Goal: Transaction & Acquisition: Purchase product/service

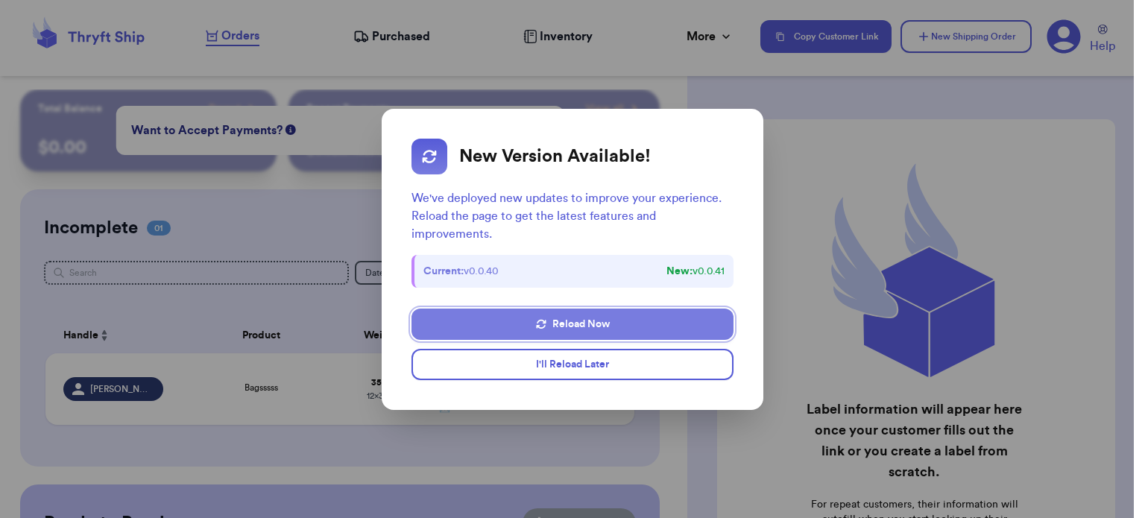
click at [601, 330] on button "Reload Now" at bounding box center [572, 324] width 322 height 31
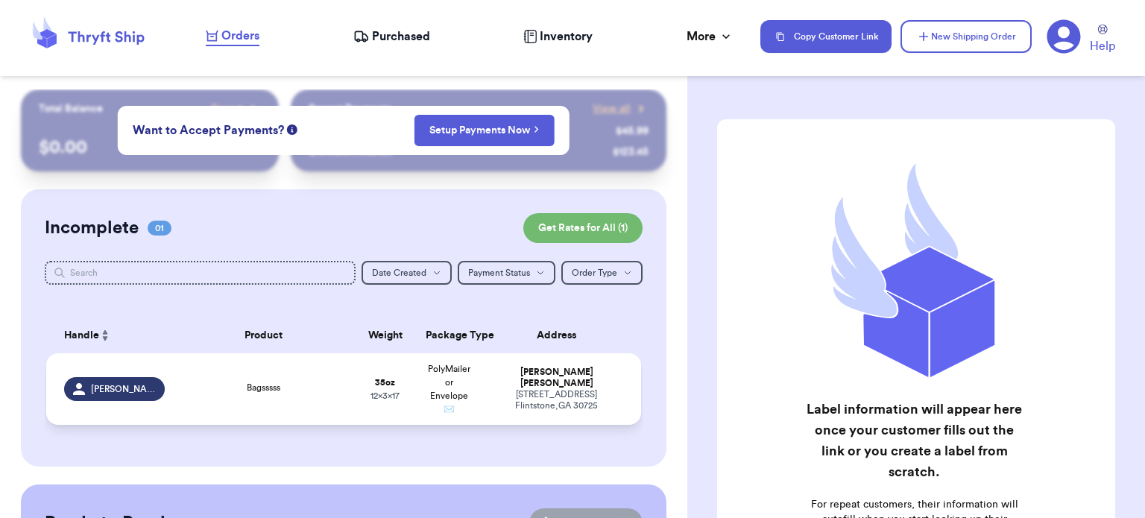
click at [391, 388] on td "35 oz 12 x 3 x 17" at bounding box center [385, 389] width 64 height 72
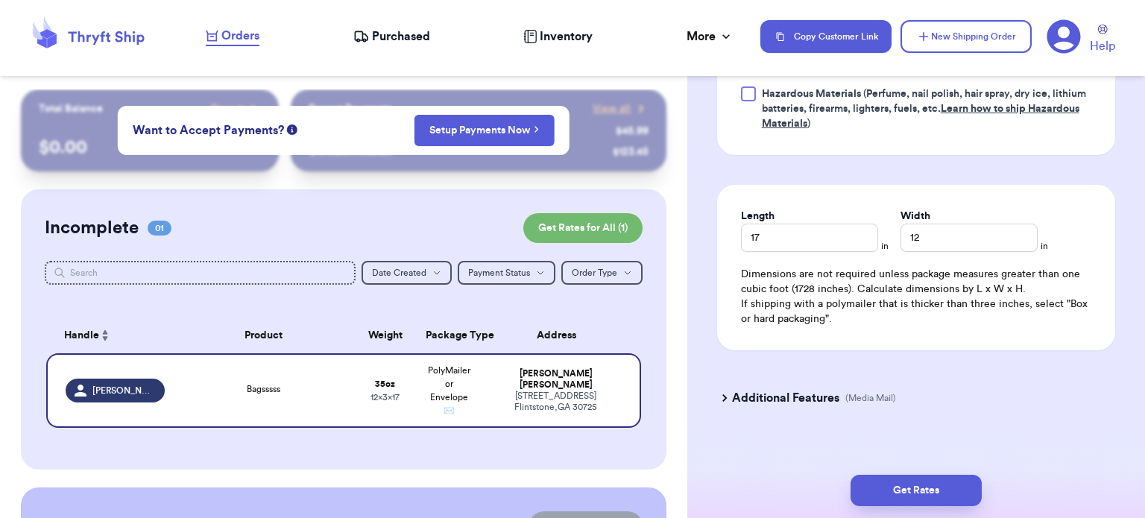
scroll to position [909, 0]
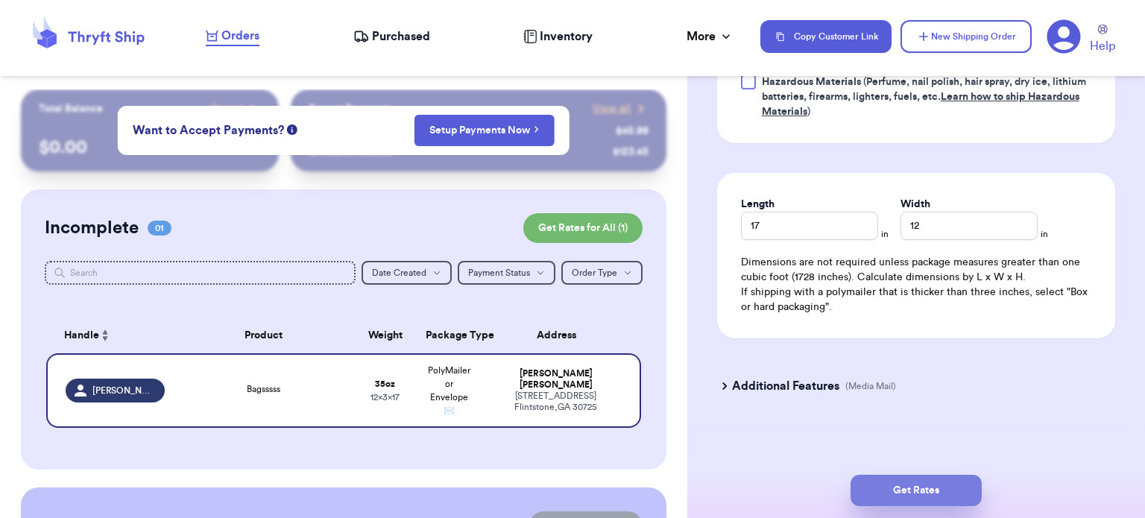
click at [880, 476] on button "Get Rates" at bounding box center [915, 490] width 131 height 31
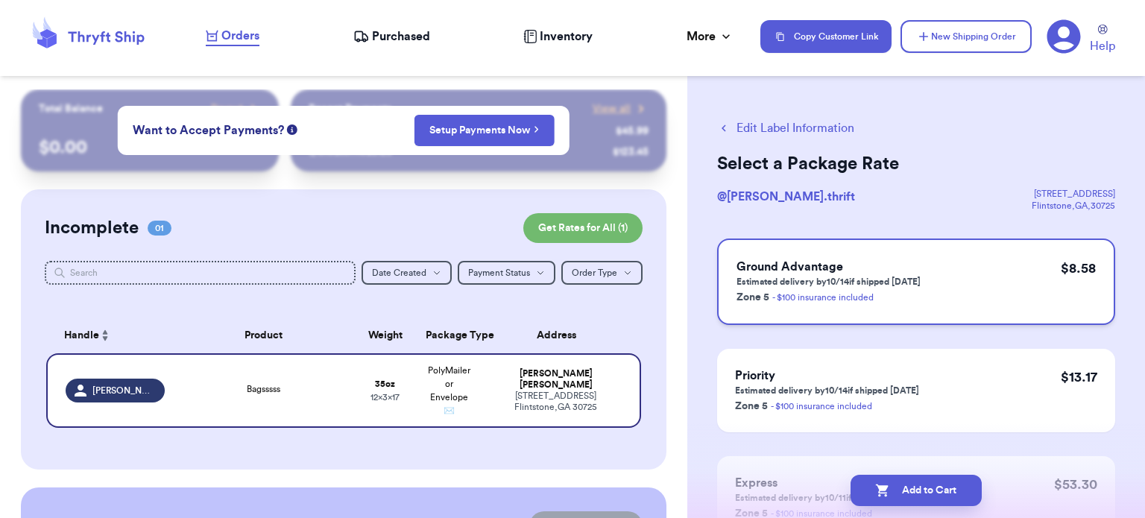
click at [927, 265] on div "Ground Advantage Estimated delivery by 10/14 if shipped today Zone 5 - $100 ins…" at bounding box center [916, 282] width 398 height 86
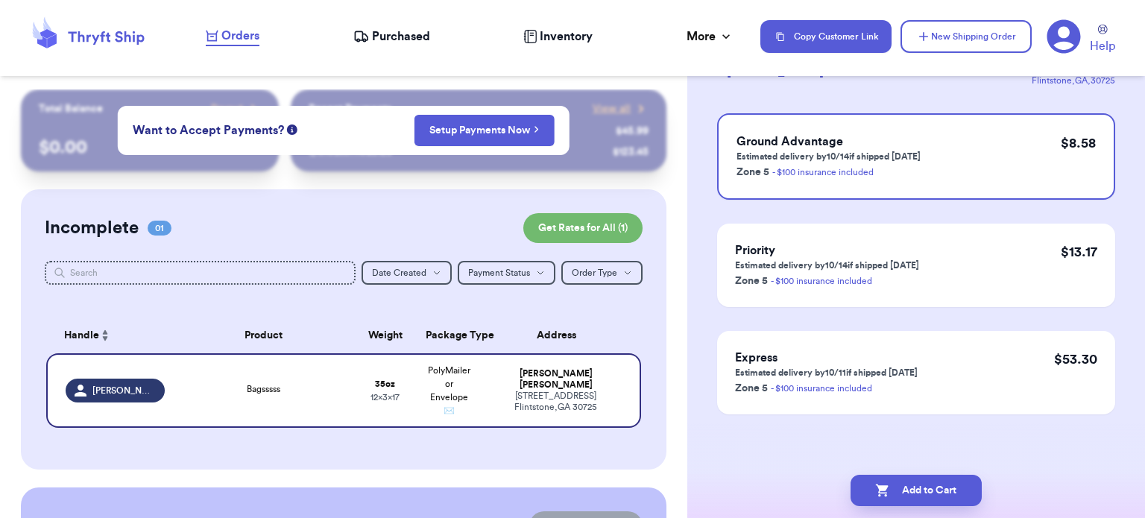
click at [894, 473] on div "Add to Cart" at bounding box center [916, 490] width 458 height 55
click at [894, 482] on button "Add to Cart" at bounding box center [915, 490] width 131 height 31
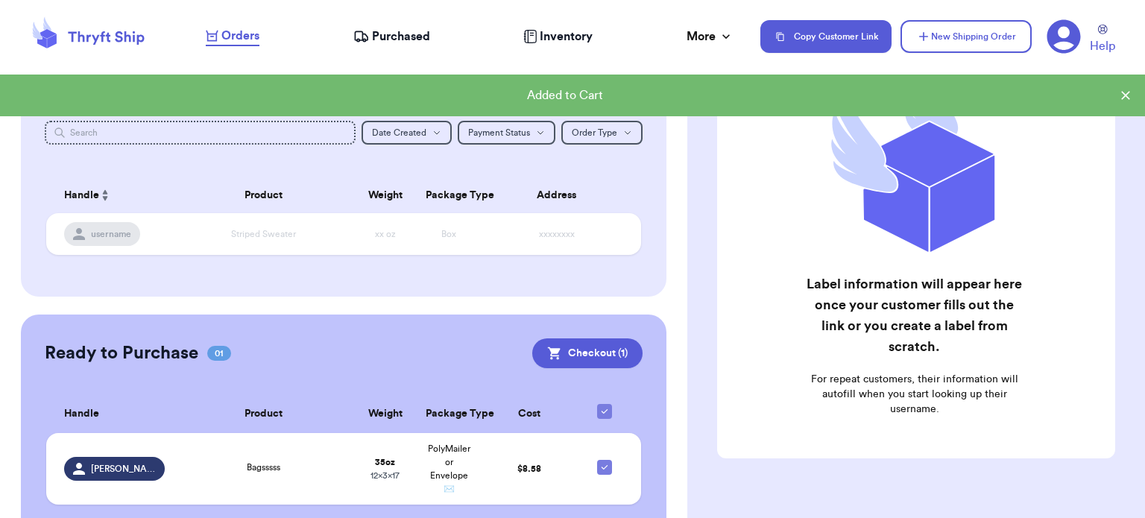
scroll to position [142, 0]
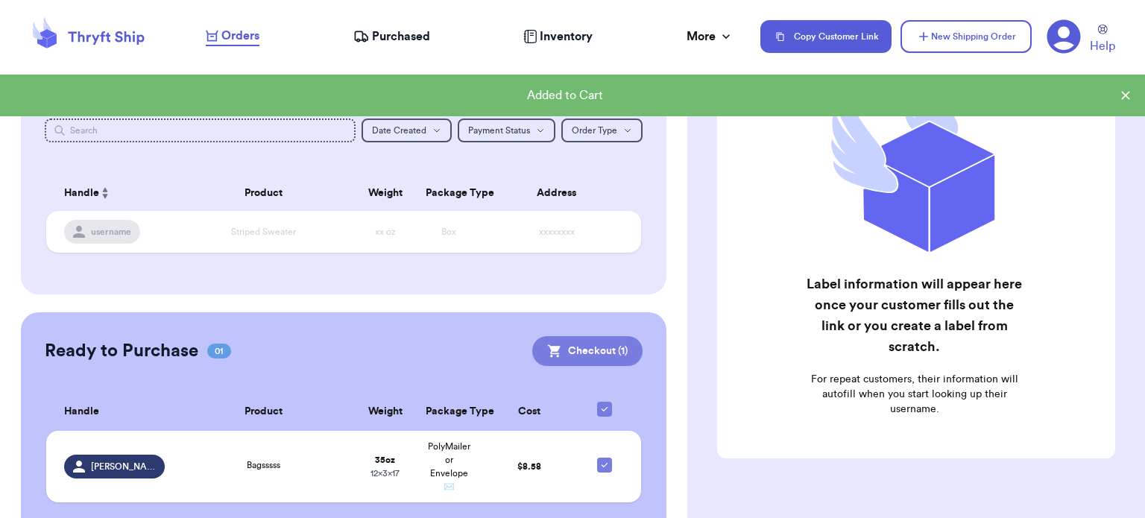
click at [586, 352] on button "Checkout ( 1 )" at bounding box center [587, 351] width 110 height 30
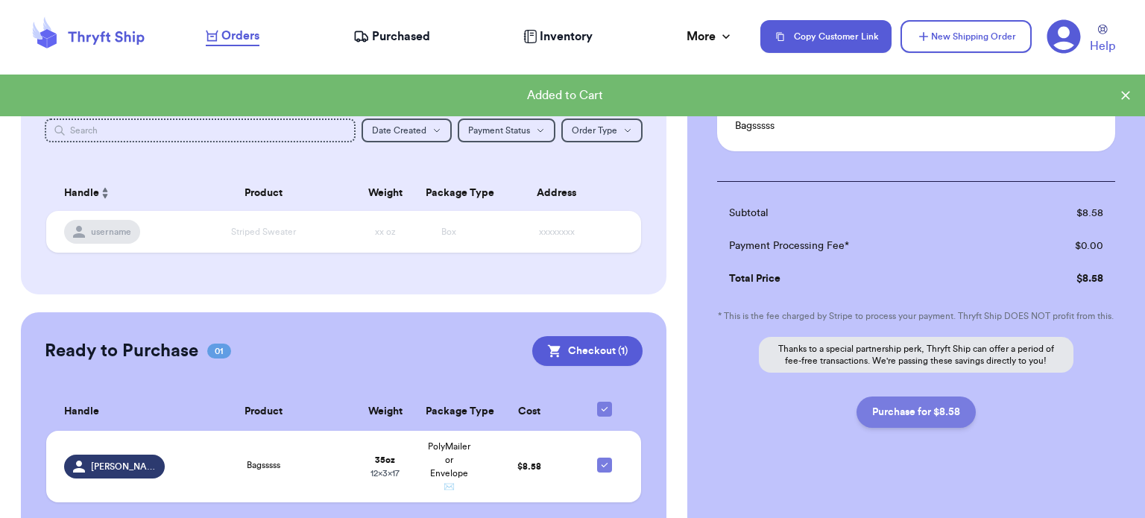
click at [930, 428] on button "Purchase for $8.58" at bounding box center [915, 412] width 119 height 31
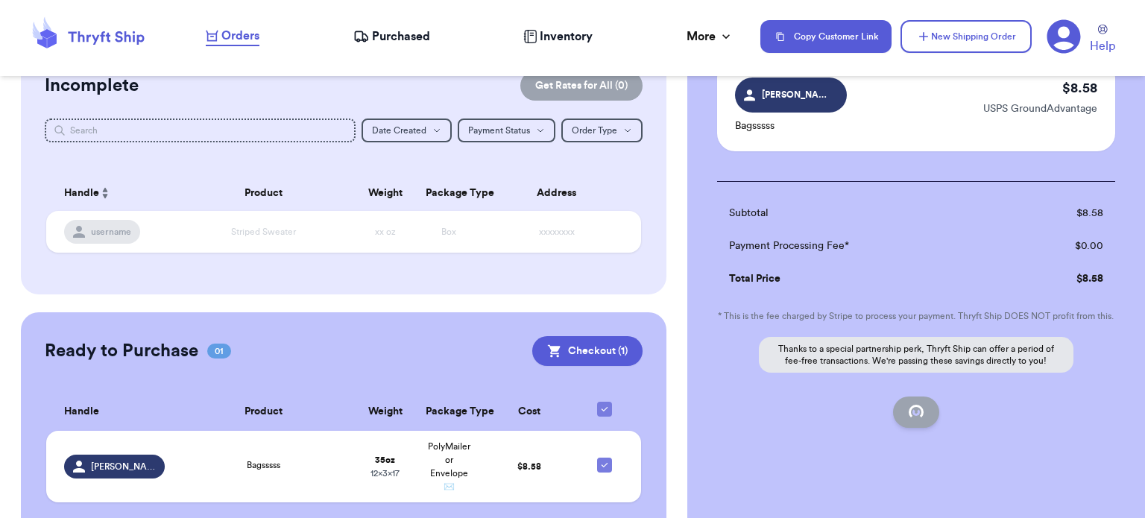
checkbox input "false"
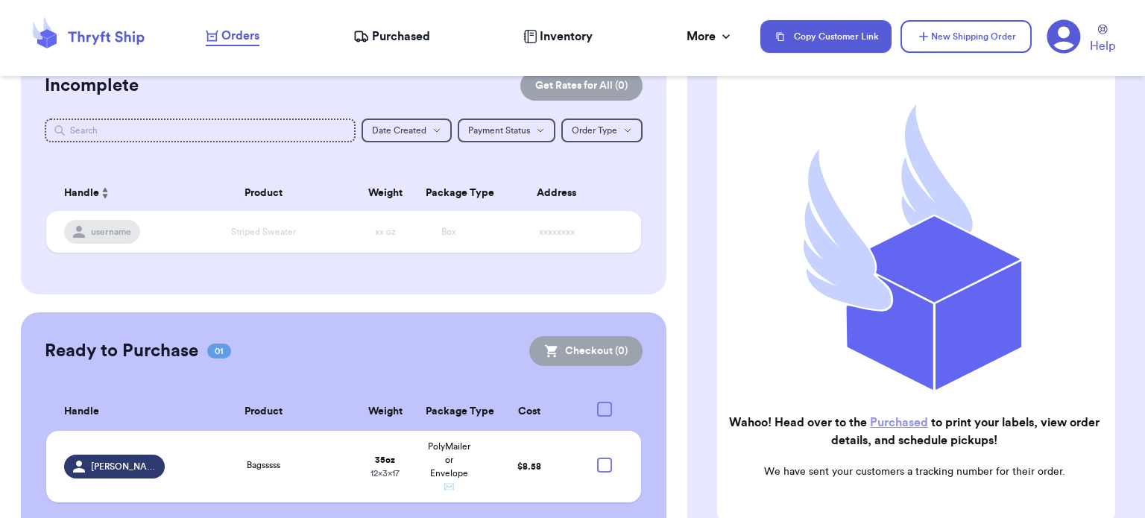
checkbox input "true"
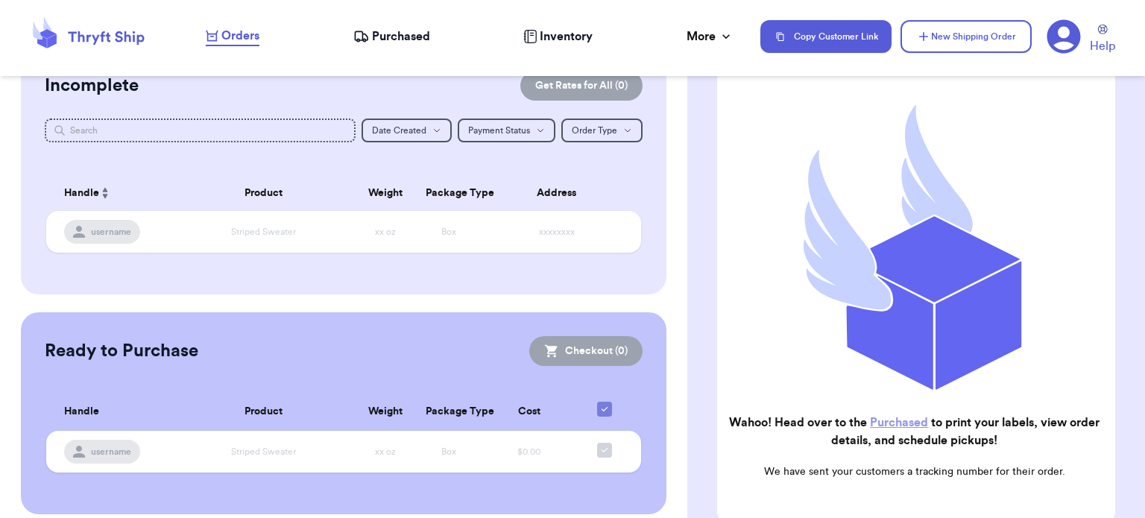
click at [930, 429] on h2 "Wahoo! Head over to the Purchased to print your labels, view order details, and…" at bounding box center [914, 432] width 371 height 36
click at [392, 41] on span "Purchased" at bounding box center [401, 37] width 58 height 18
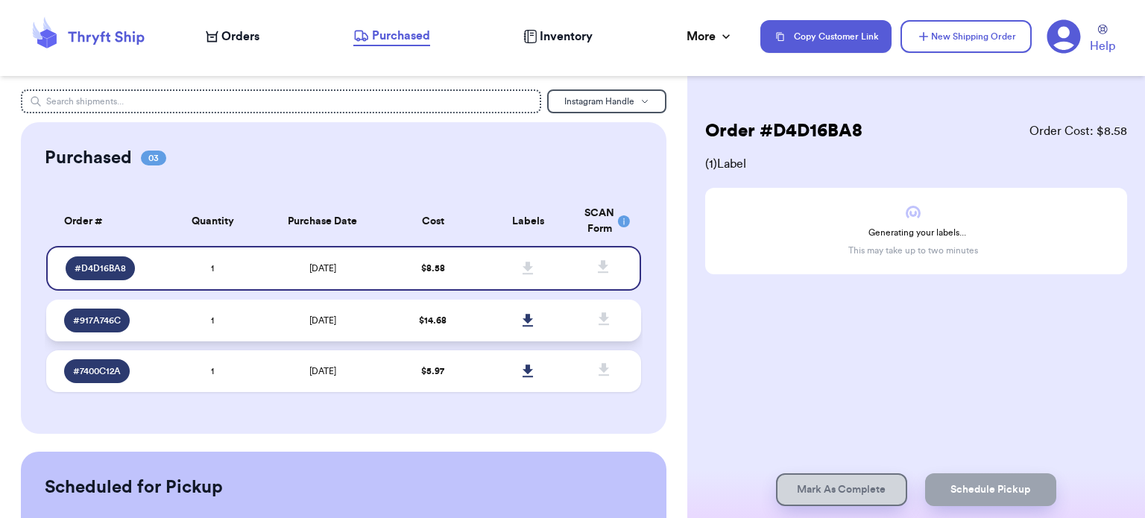
click at [388, 316] on td "$ 14.68" at bounding box center [432, 321] width 95 height 42
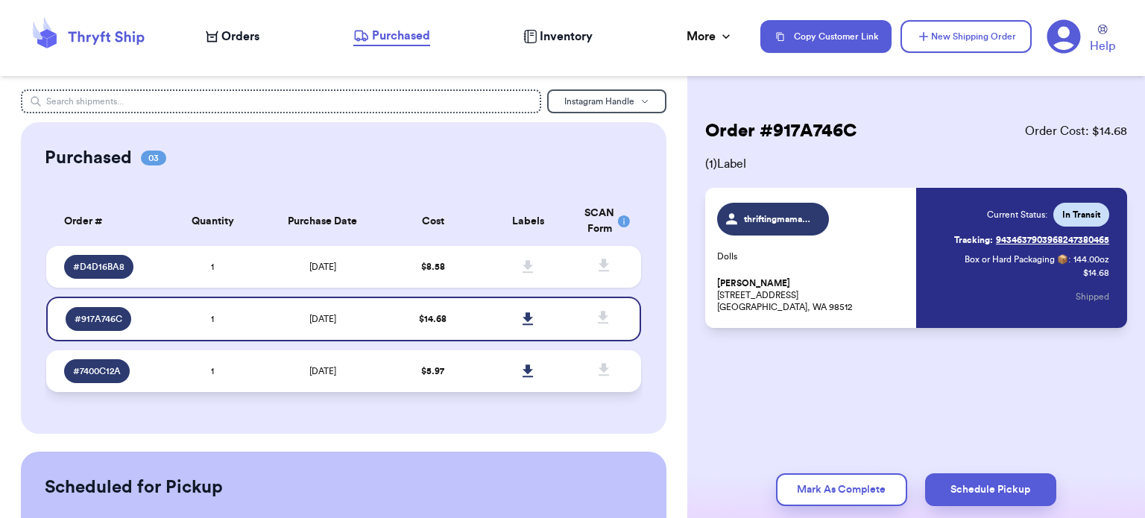
click at [373, 370] on td "9/30/2025" at bounding box center [322, 371] width 125 height 42
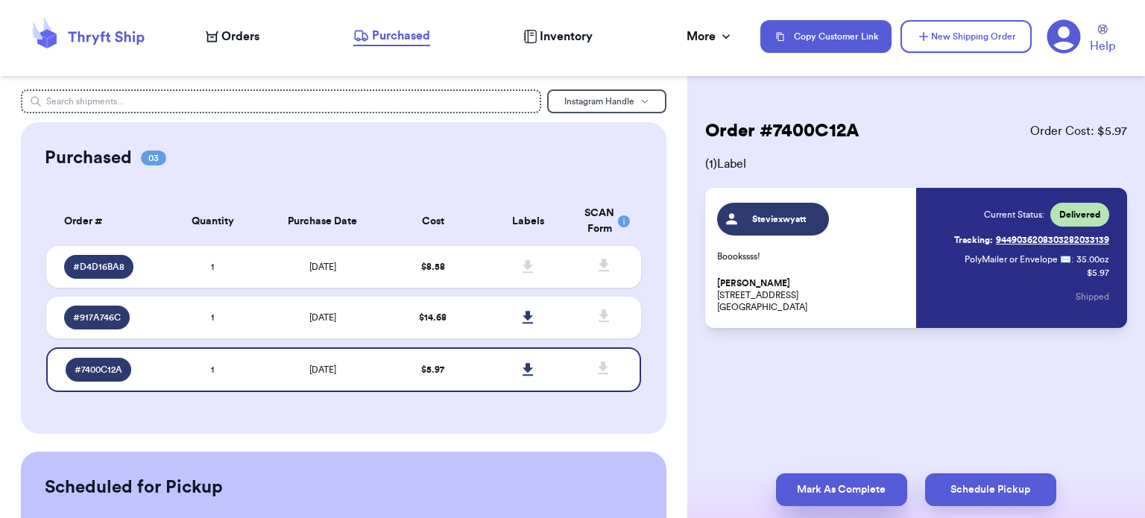
click at [856, 490] on button "Mark As Complete" at bounding box center [841, 489] width 131 height 33
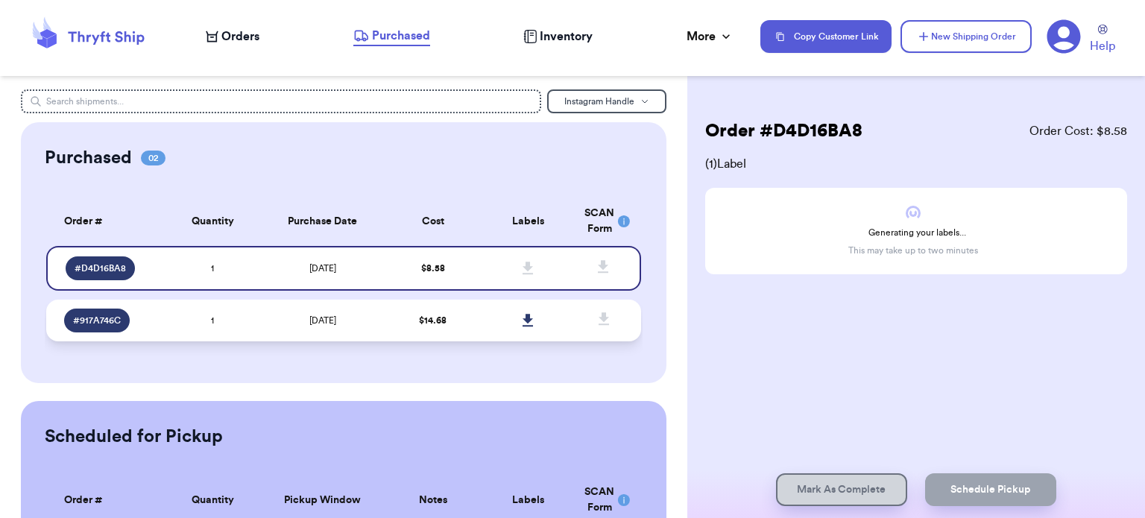
click at [351, 338] on td "10/4/2025" at bounding box center [322, 321] width 125 height 42
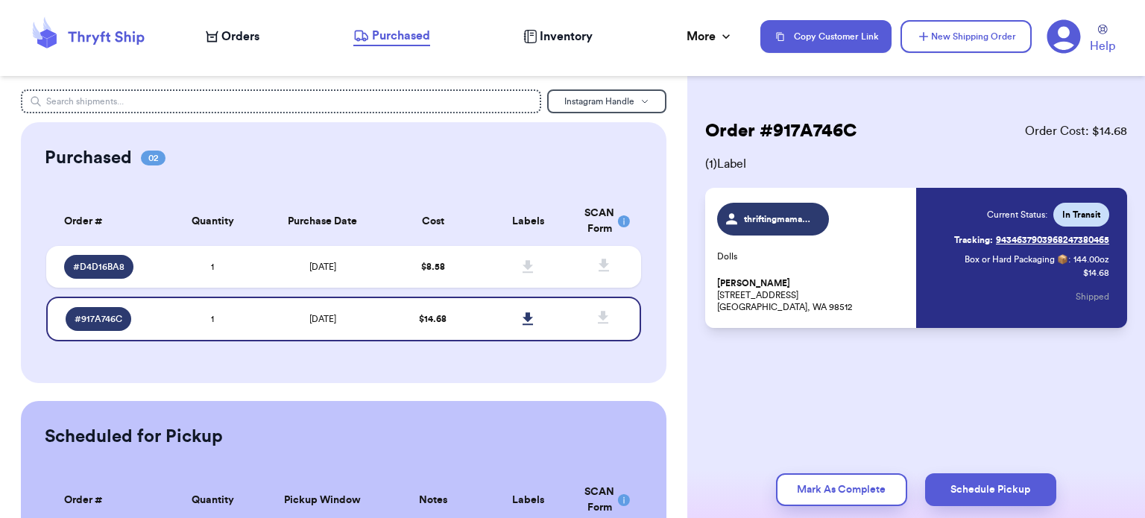
click at [967, 244] on span "Tracking:" at bounding box center [973, 240] width 39 height 12
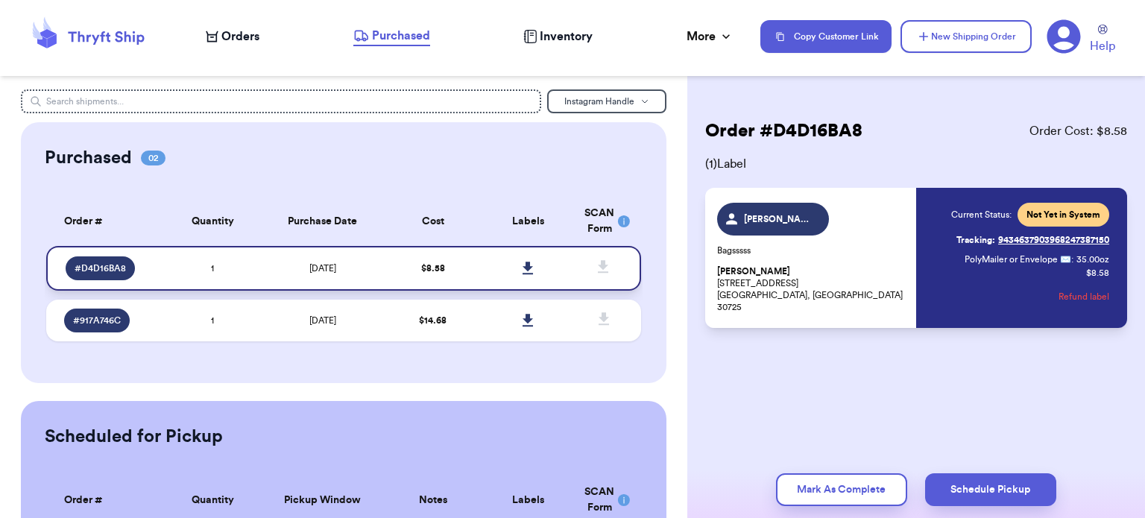
click at [522, 271] on icon at bounding box center [527, 268] width 11 height 13
